Goal: Information Seeking & Learning: Stay updated

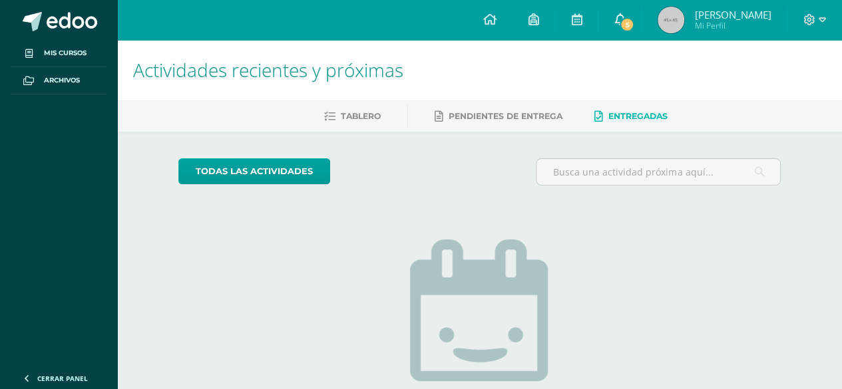
click at [632, 29] on span "5" at bounding box center [627, 24] width 15 height 15
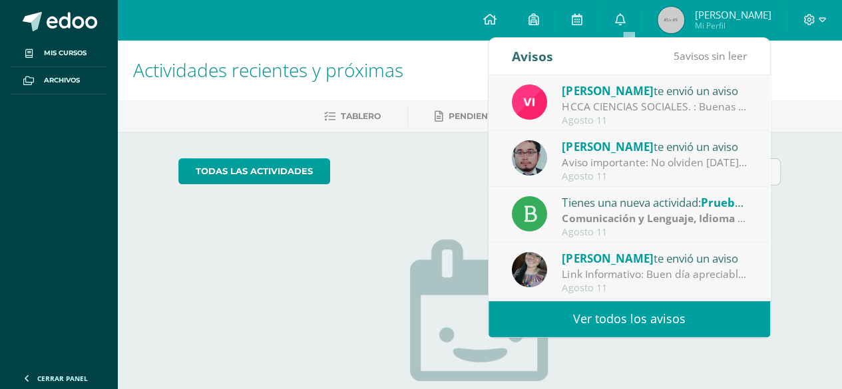
click at [572, 304] on link "Ver todos los avisos" at bounding box center [629, 319] width 282 height 37
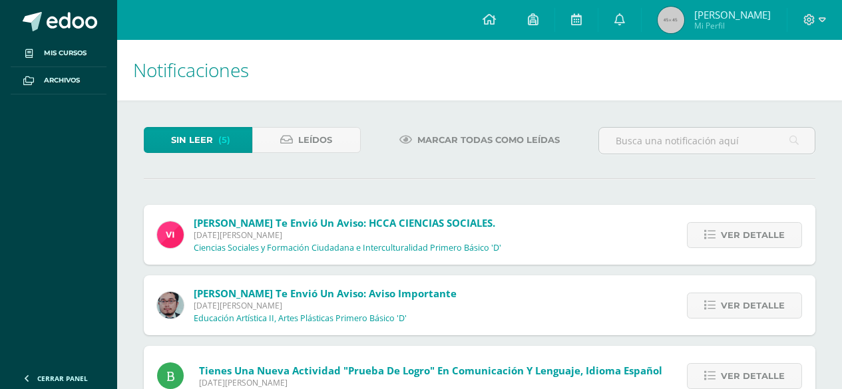
scroll to position [183, 0]
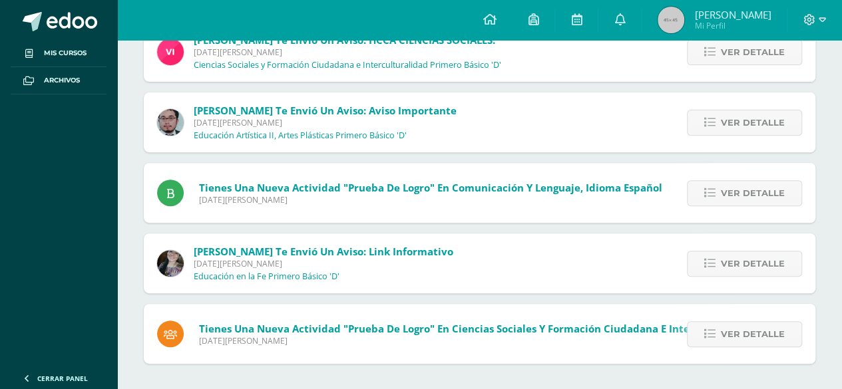
click at [841, 301] on html "Mis cursos Archivos Cerrar panel Artes Industriales Primero Básico "D" Ciencias…" at bounding box center [421, 104] width 842 height 574
drag, startPoint x: 723, startPoint y: 334, endPoint x: 727, endPoint y: 327, distance: 8.0
click at [724, 334] on span "Ver detalle" at bounding box center [753, 334] width 64 height 25
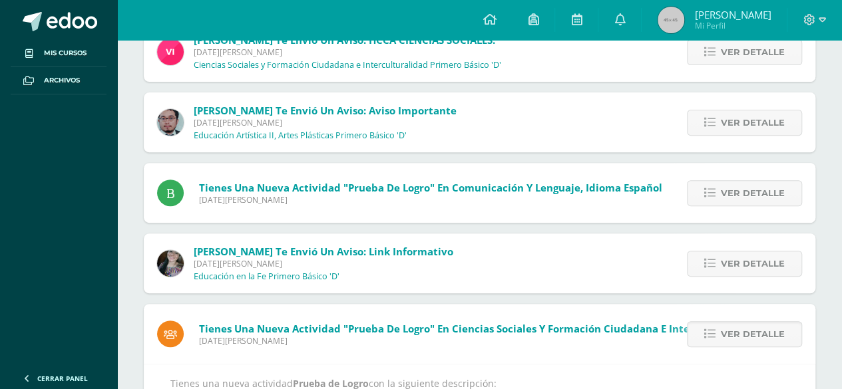
scroll to position [269, 0]
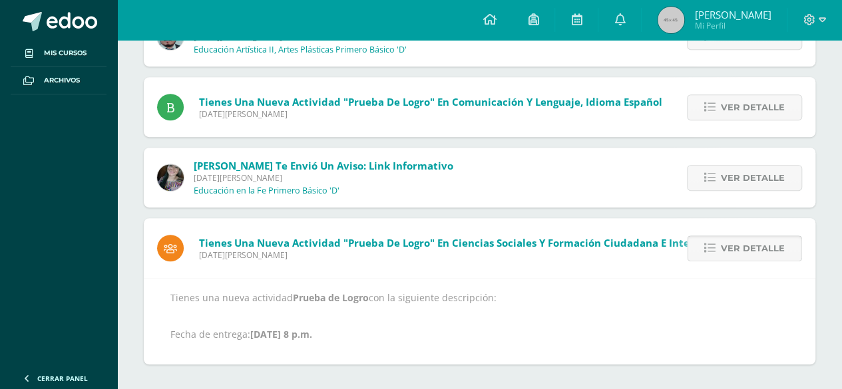
click at [733, 247] on span "Ver detalle" at bounding box center [753, 248] width 64 height 25
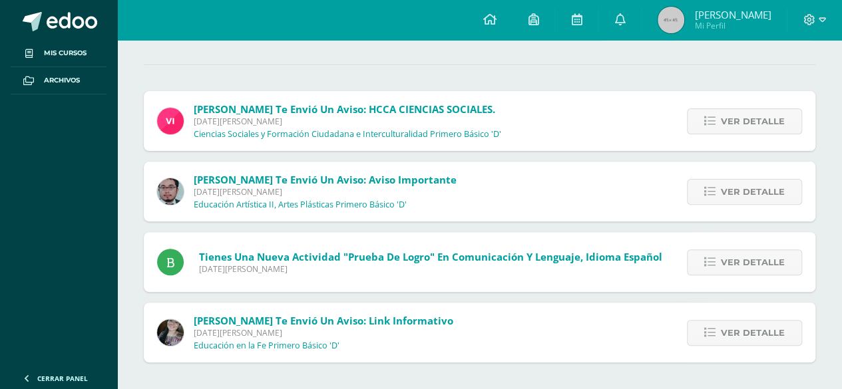
scroll to position [112, 0]
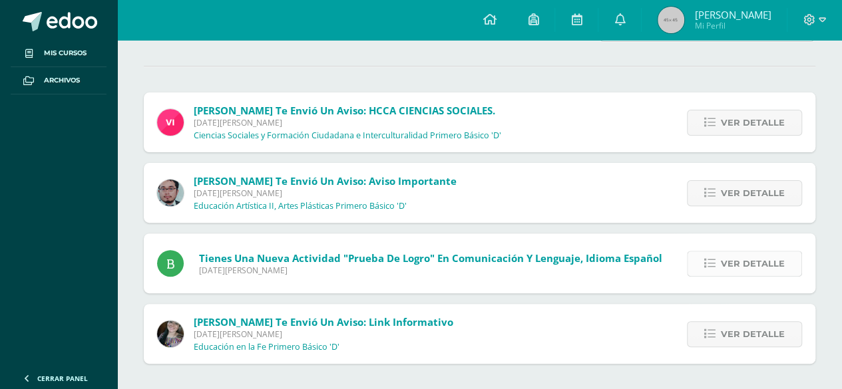
click at [760, 264] on span "Ver detalle" at bounding box center [753, 264] width 64 height 25
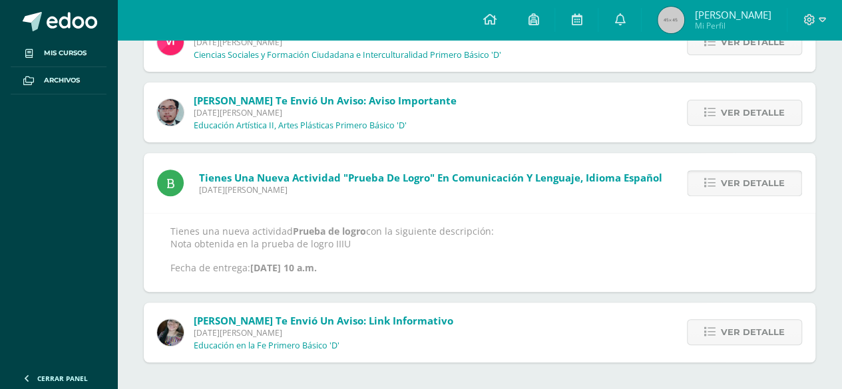
scroll to position [198, 0]
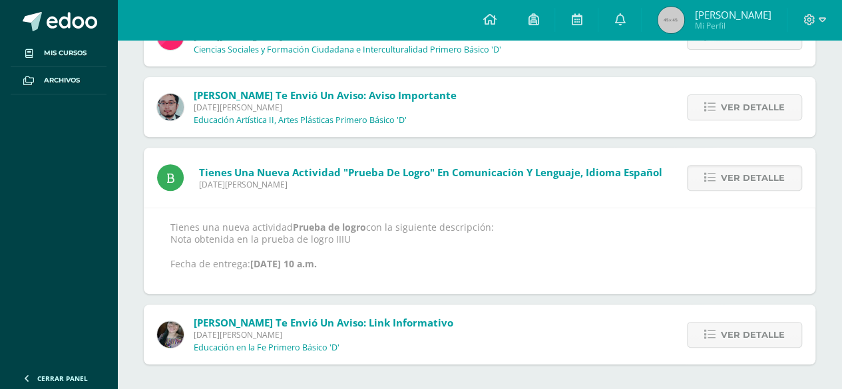
click at [761, 214] on div "Tienes una nueva actividad Prueba de logro con la siguiente descripción: Nota o…" at bounding box center [479, 251] width 671 height 87
click at [764, 192] on div "Ver detalle" at bounding box center [741, 178] width 148 height 60
click at [757, 183] on span "Ver detalle" at bounding box center [753, 178] width 64 height 25
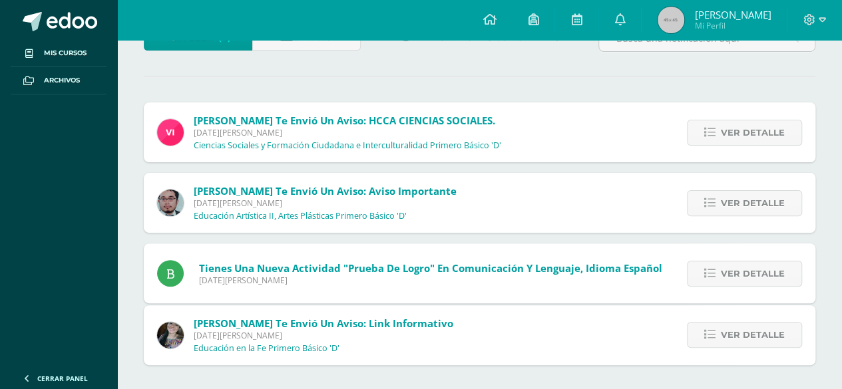
scroll to position [42, 0]
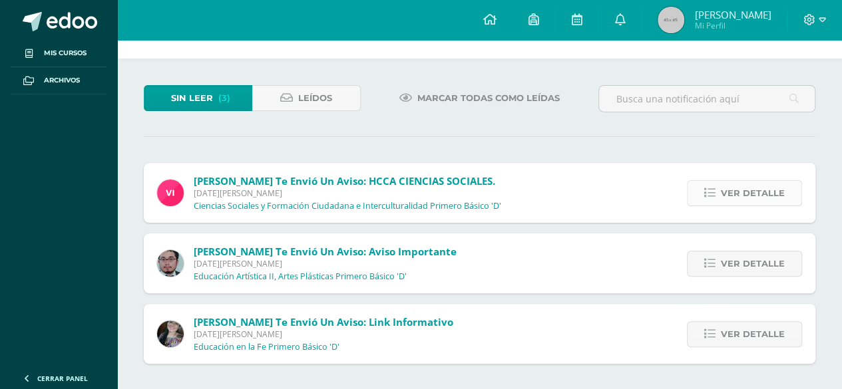
click at [737, 200] on span "Ver detalle" at bounding box center [753, 193] width 64 height 25
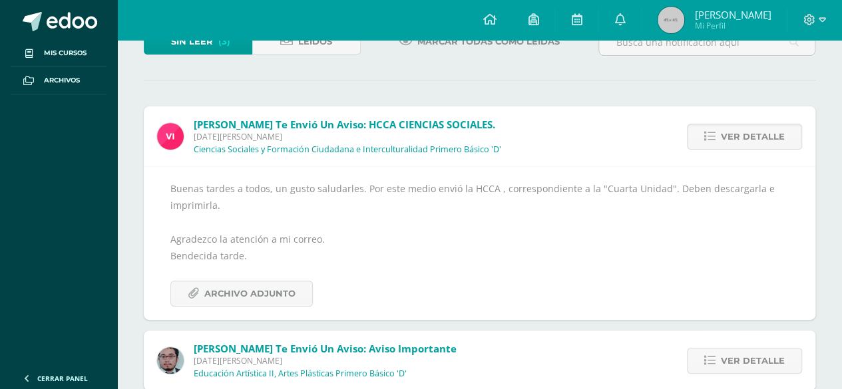
scroll to position [89, 0]
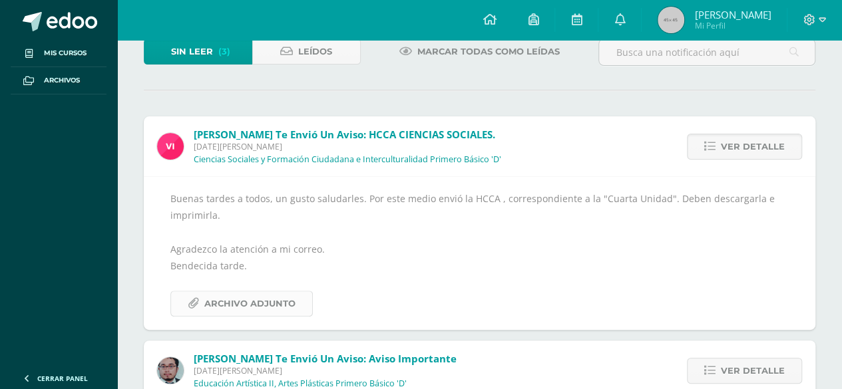
click at [240, 298] on span "Archivo Adjunto" at bounding box center [249, 303] width 91 height 25
click at [757, 138] on span "Ver detalle" at bounding box center [753, 146] width 64 height 25
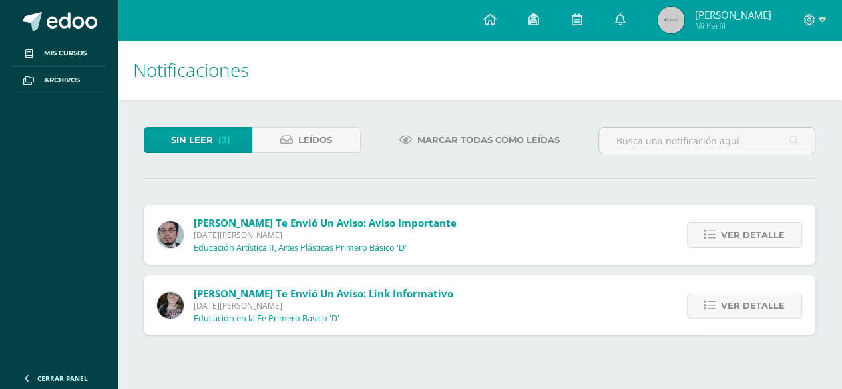
scroll to position [0, 0]
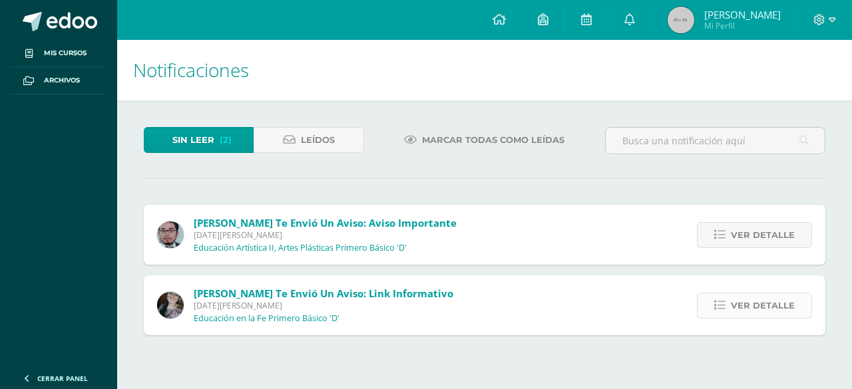
click at [740, 297] on span "Ver detalle" at bounding box center [763, 305] width 64 height 25
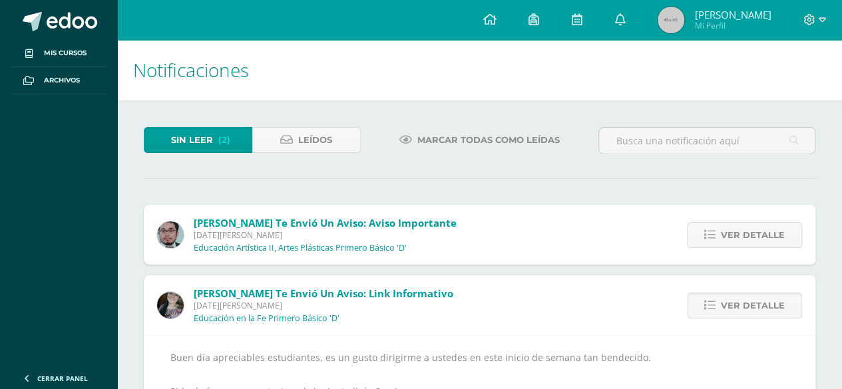
click at [740, 297] on span "Ver detalle" at bounding box center [753, 305] width 64 height 25
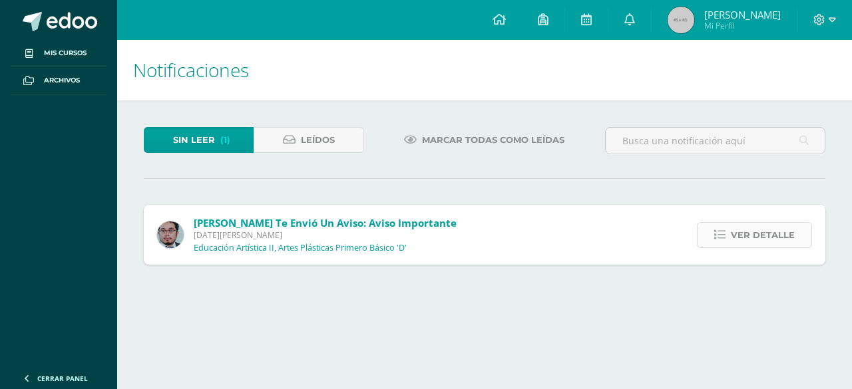
click at [746, 232] on span "Ver detalle" at bounding box center [763, 235] width 64 height 25
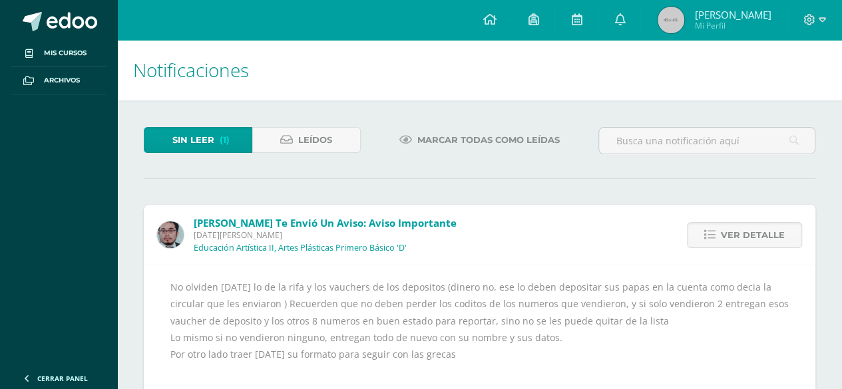
scroll to position [45, 0]
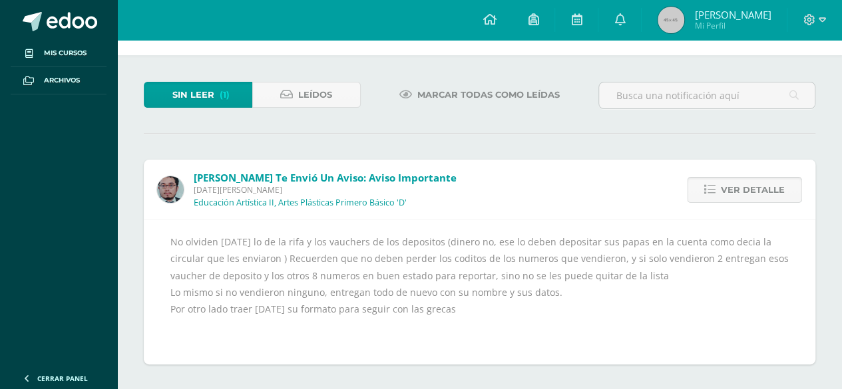
click at [751, 182] on span "Ver detalle" at bounding box center [753, 190] width 64 height 25
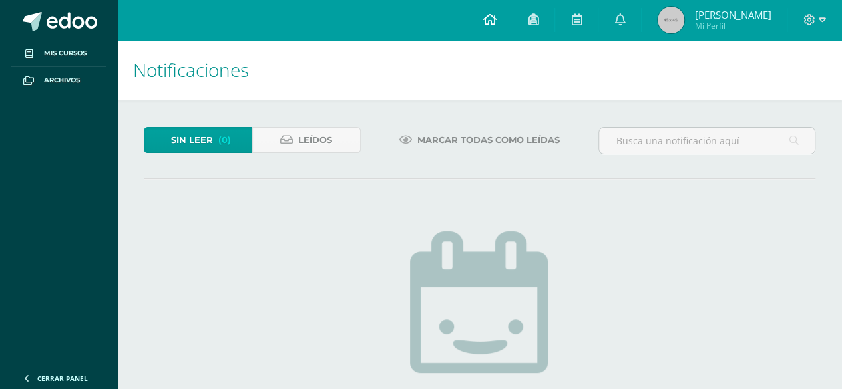
click at [491, 19] on link at bounding box center [489, 20] width 45 height 40
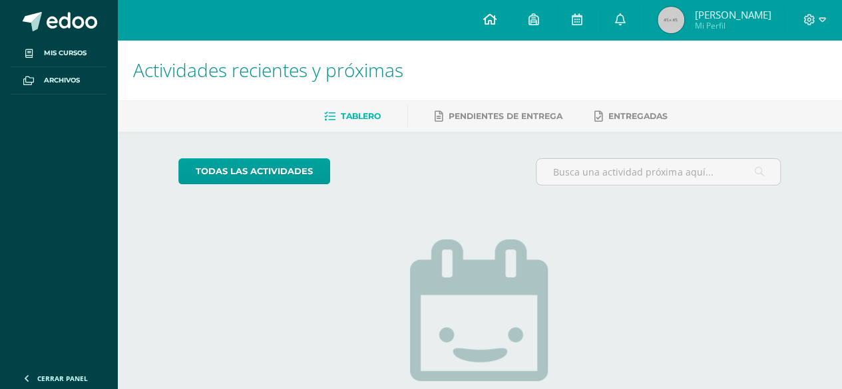
click at [496, 31] on link at bounding box center [489, 20] width 45 height 40
click at [495, 20] on icon at bounding box center [488, 19] width 13 height 12
click at [487, 13] on link at bounding box center [489, 20] width 45 height 40
